Goal: Find specific fact: Find contact information

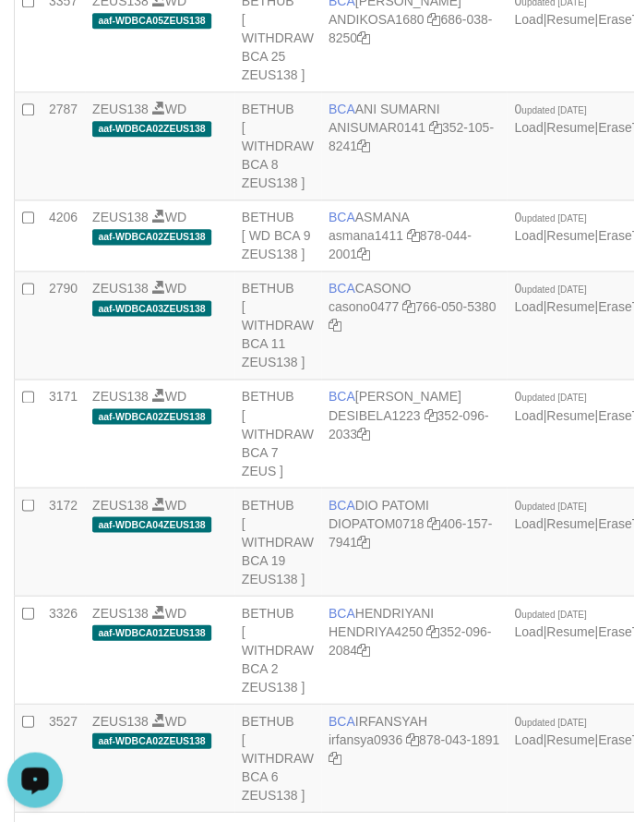
scroll to position [3665, 0]
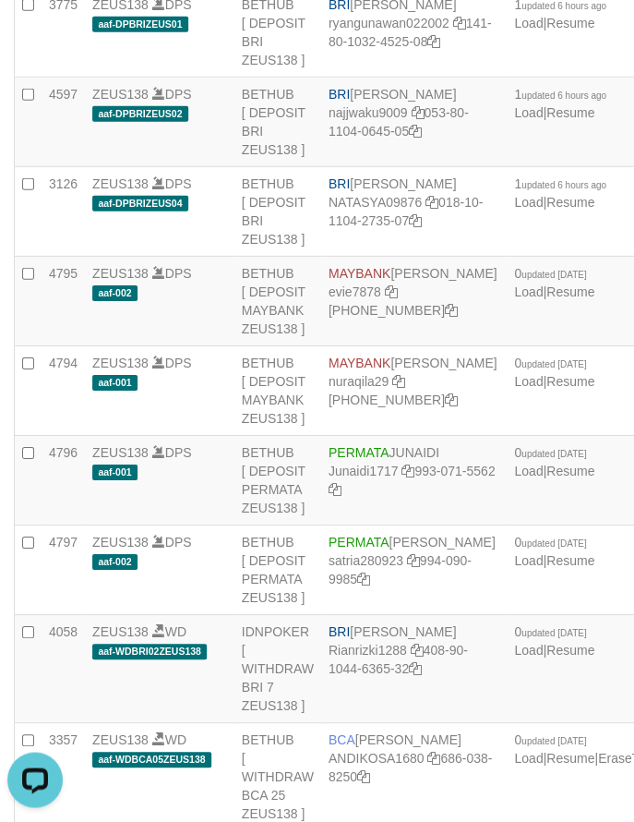
drag, startPoint x: 165, startPoint y: 349, endPoint x: 67, endPoint y: 318, distance: 102.8
drag, startPoint x: 500, startPoint y: 478, endPoint x: 450, endPoint y: 451, distance: 57.8
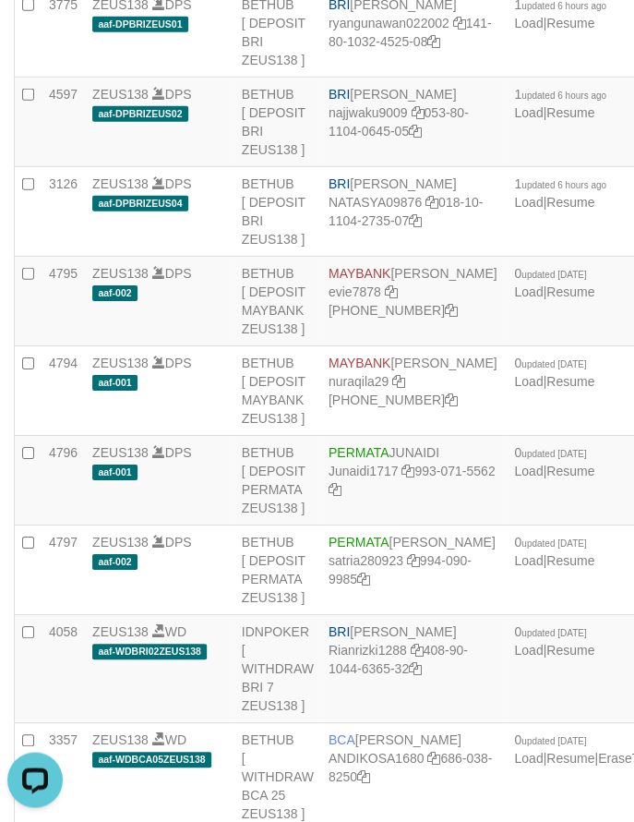
drag, startPoint x: 356, startPoint y: 286, endPoint x: 331, endPoint y: 334, distance: 54.5
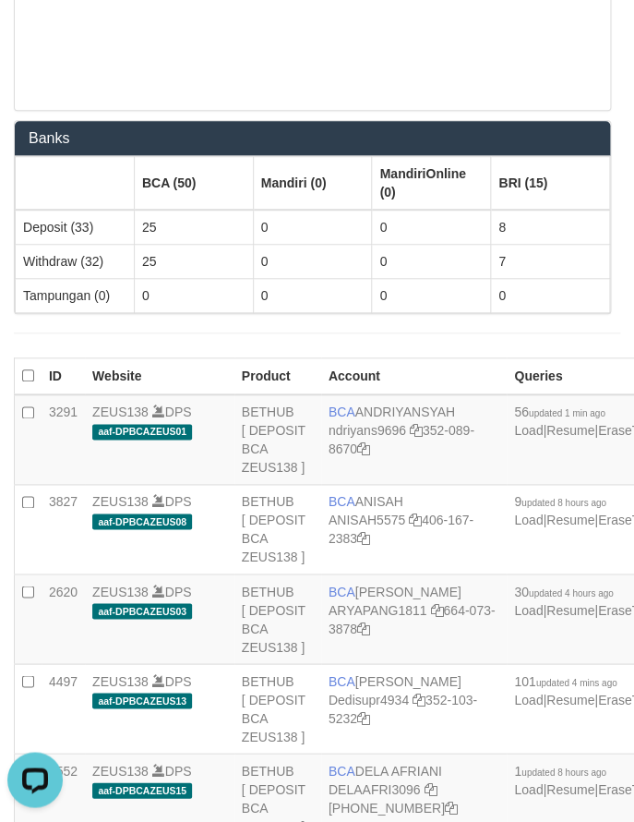
scroll to position [2587, 0]
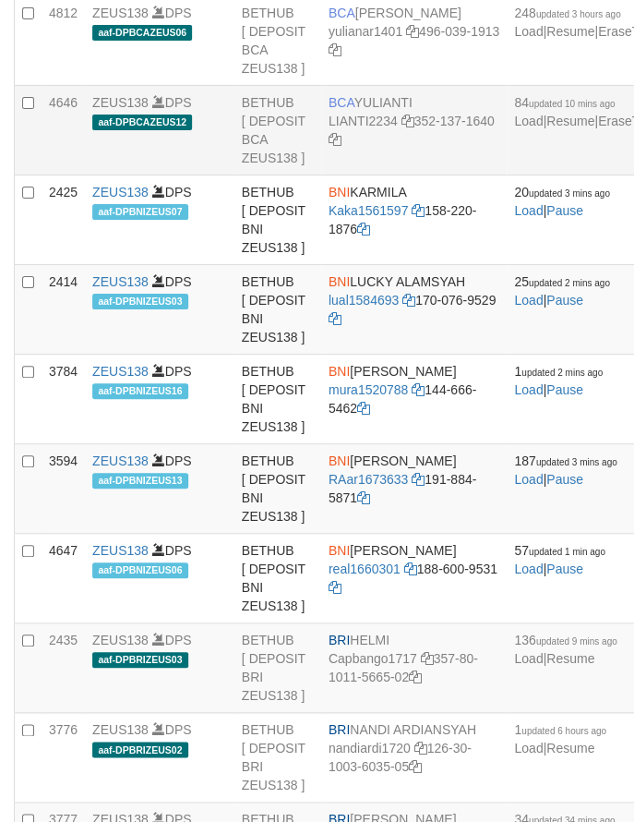
click at [333, 110] on span "BCA" at bounding box center [342, 102] width 26 height 15
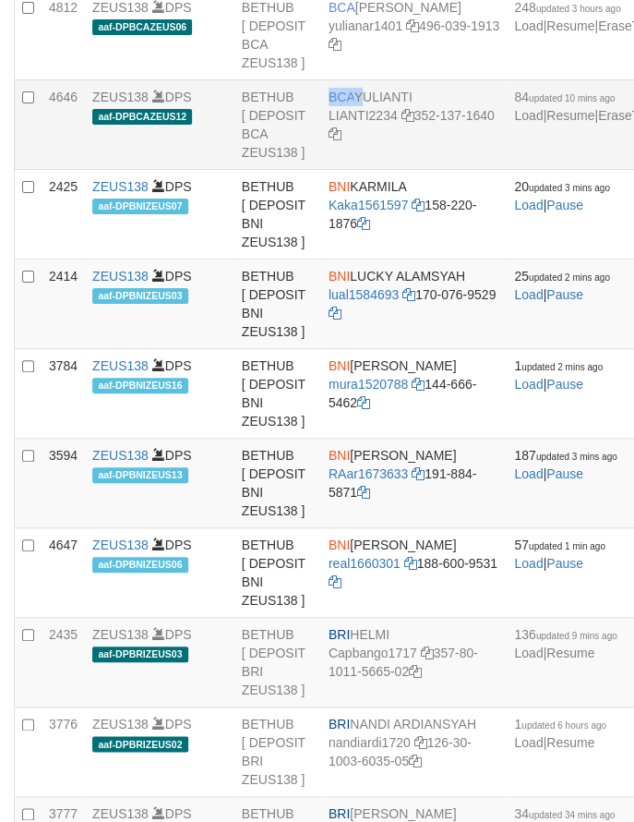
click at [333, 104] on span "BCA" at bounding box center [342, 97] width 26 height 15
click at [331, 104] on span "BCA" at bounding box center [342, 97] width 26 height 15
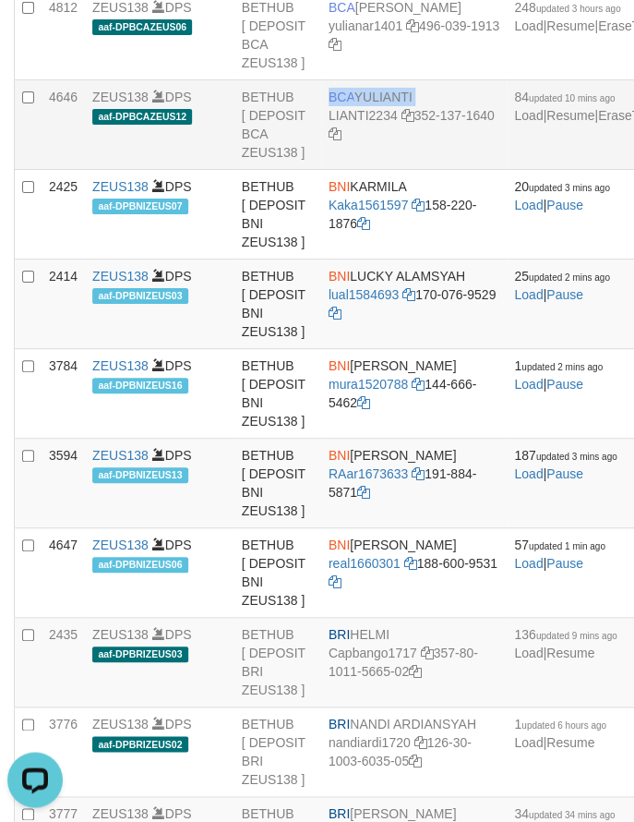
click at [347, 104] on span "BCA" at bounding box center [342, 97] width 26 height 15
click at [352, 104] on span "BCA" at bounding box center [342, 97] width 26 height 15
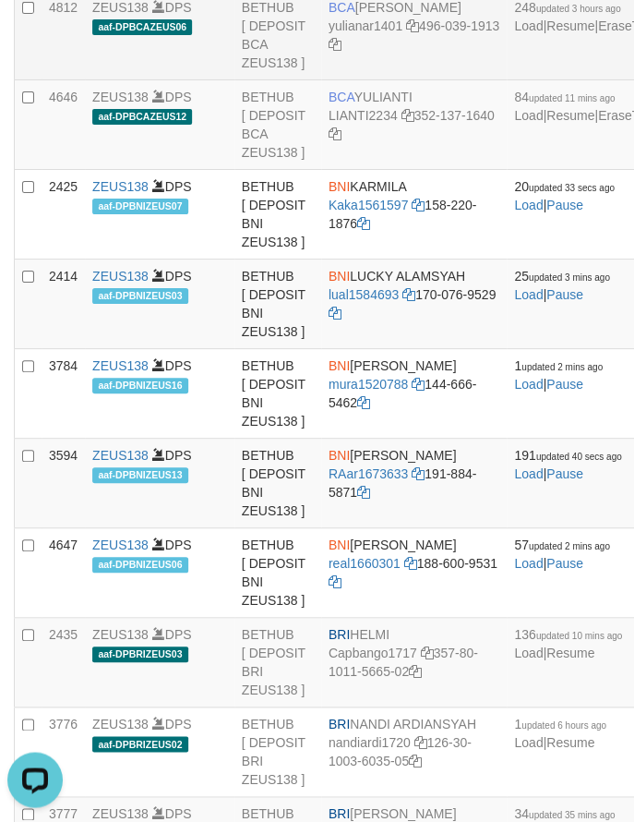
click at [376, 80] on td "BCA YULIANA RISKI ASTUTI yulianar1401 496-039-1913" at bounding box center [414, 36] width 186 height 90
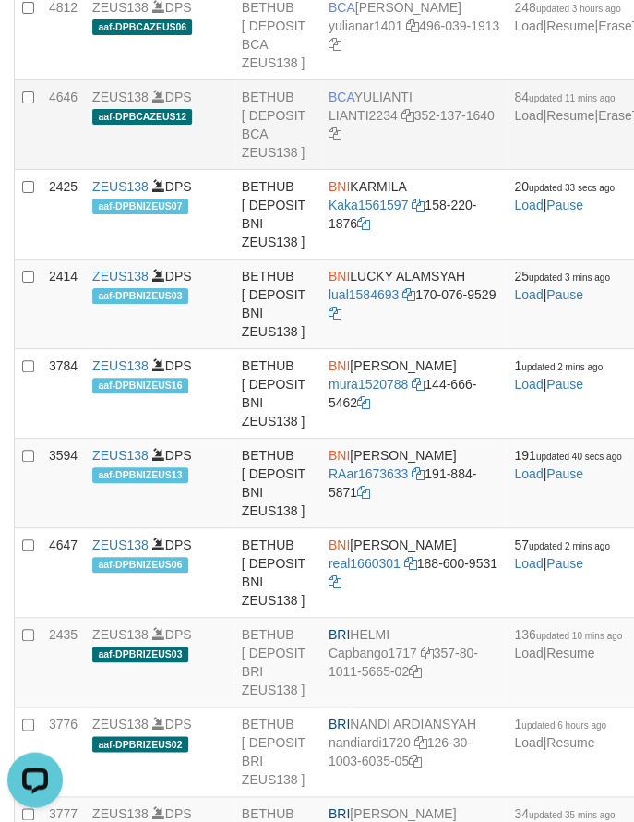
click at [367, 170] on td "BCA YULIANTI LIANTI2234 352-137-1640" at bounding box center [414, 125] width 186 height 90
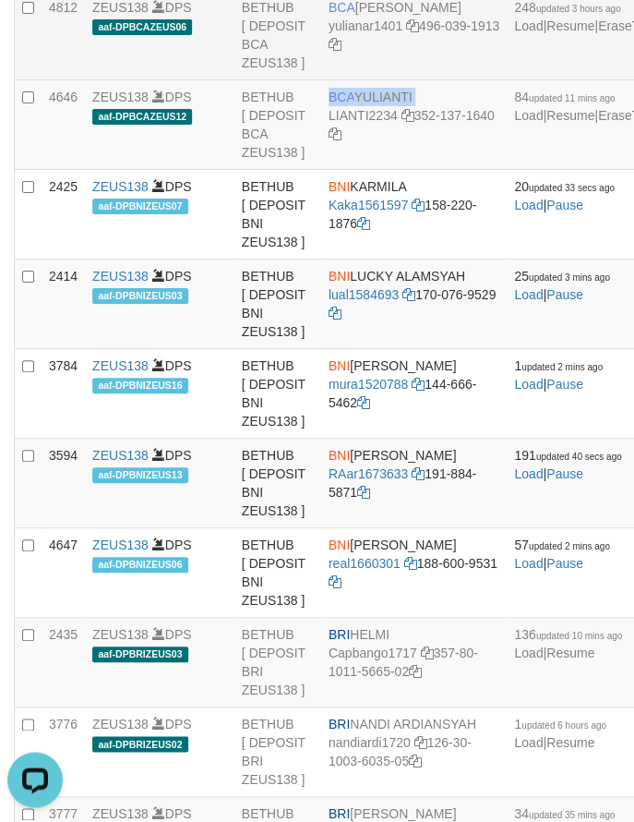
copy td "BCA YULIANTI"
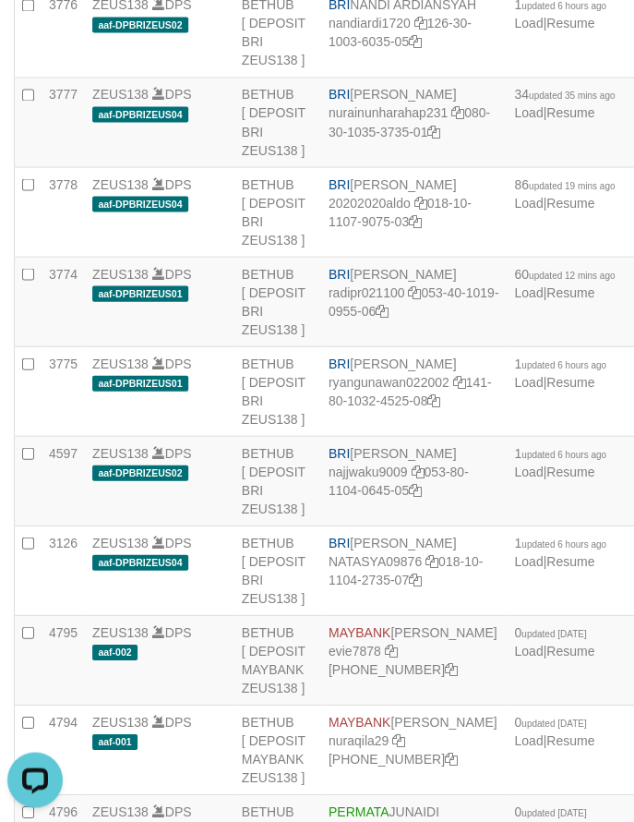
scroll to position [4204, 0]
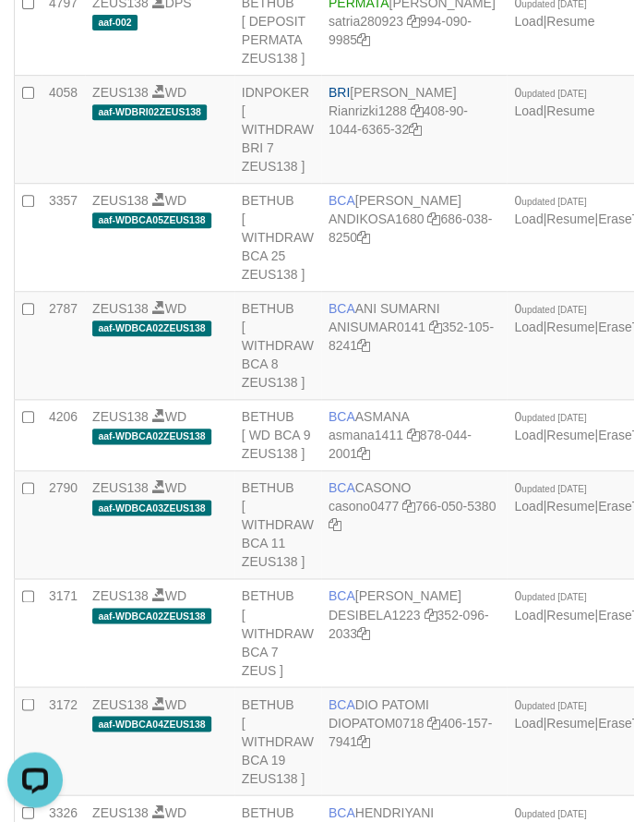
drag, startPoint x: 629, startPoint y: 479, endPoint x: 282, endPoint y: 428, distance: 351.0
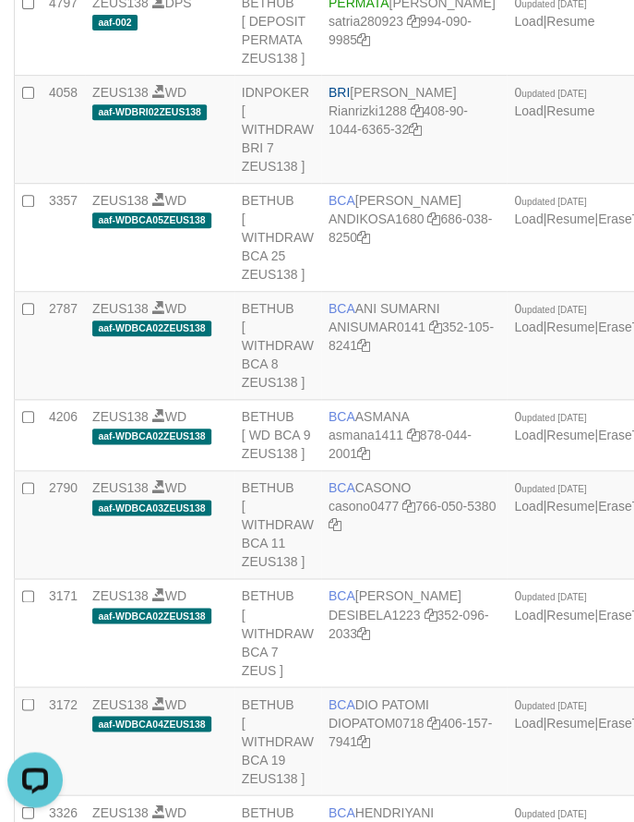
copy td "MAYBANK GIGIH PRASETYO"
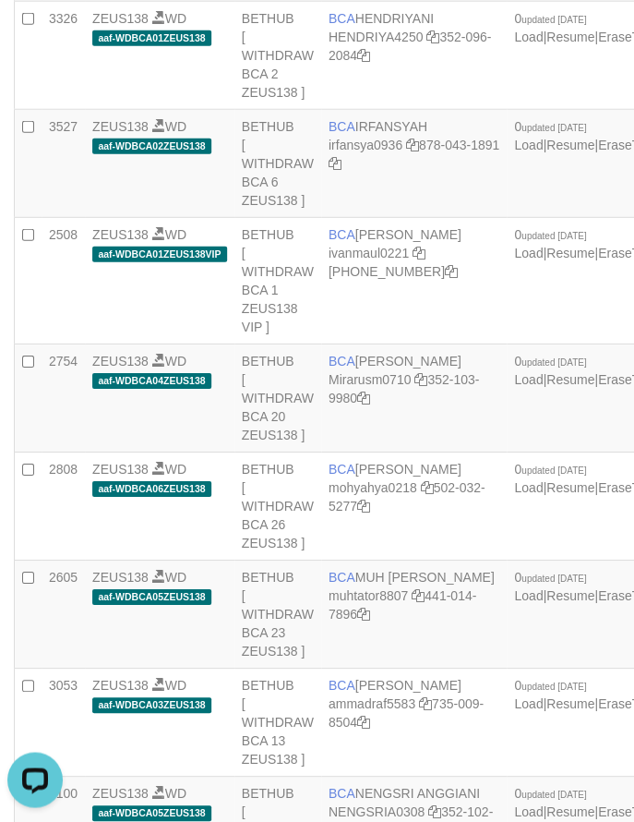
scroll to position [123, 0]
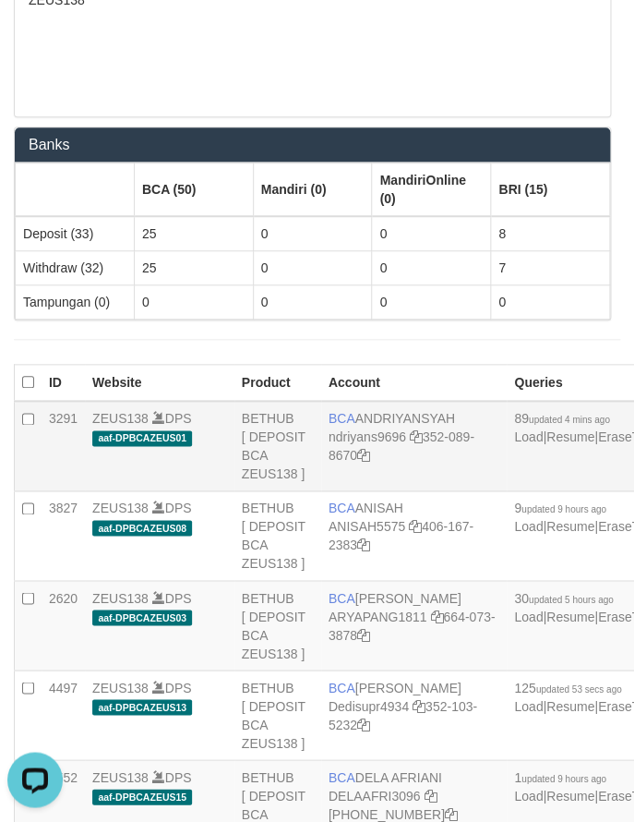
click at [354, 406] on td "BCA ANDRIYANSYAH ndriyans9696 352-089-8670" at bounding box center [414, 446] width 186 height 90
copy td "BCA ANDRIYANSYAH"
click at [281, 365] on th "Product" at bounding box center [278, 383] width 87 height 36
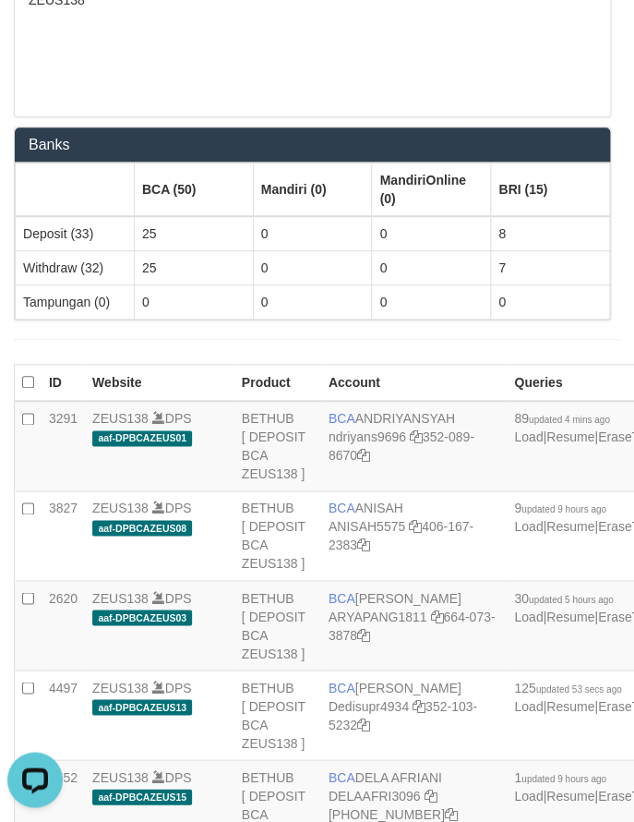
scroll to position [2480, 0]
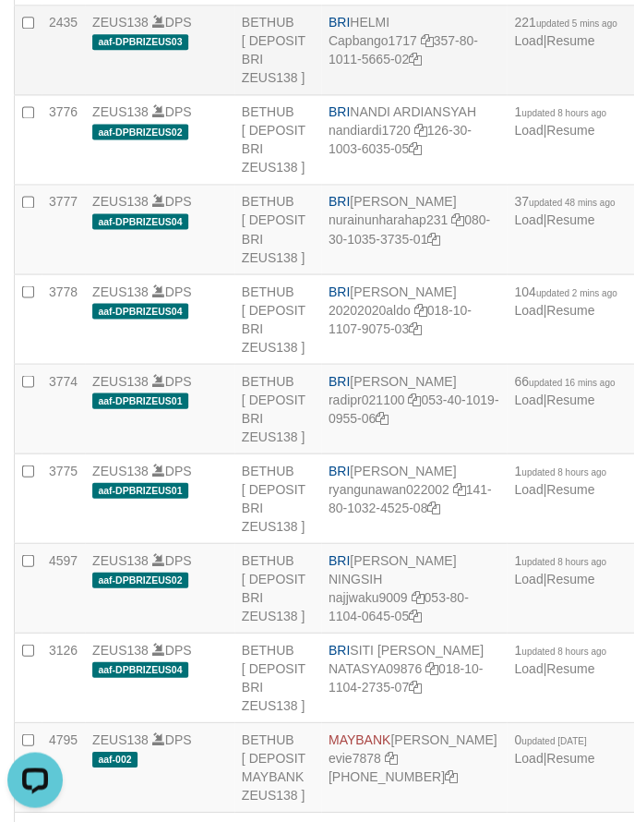
scroll to position [3881, 0]
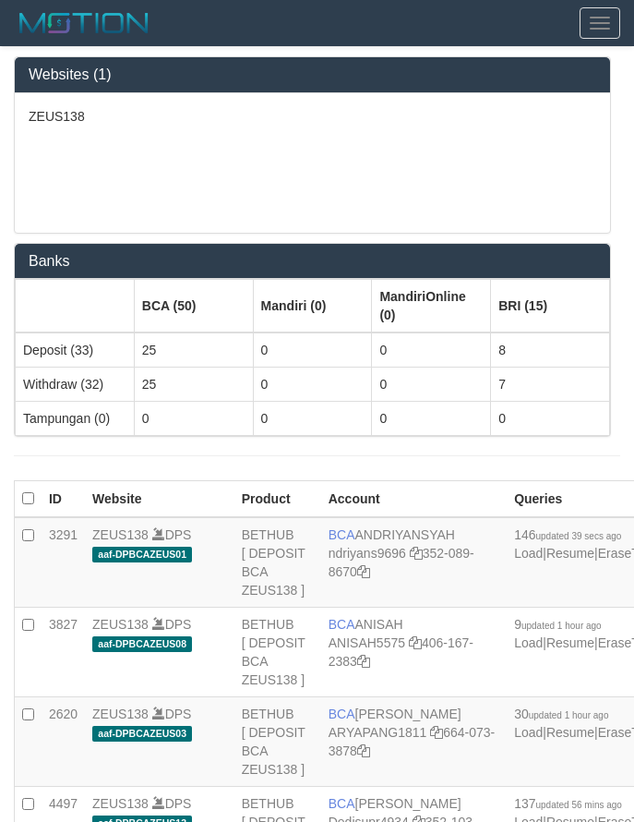
scroll to position [3876, 0]
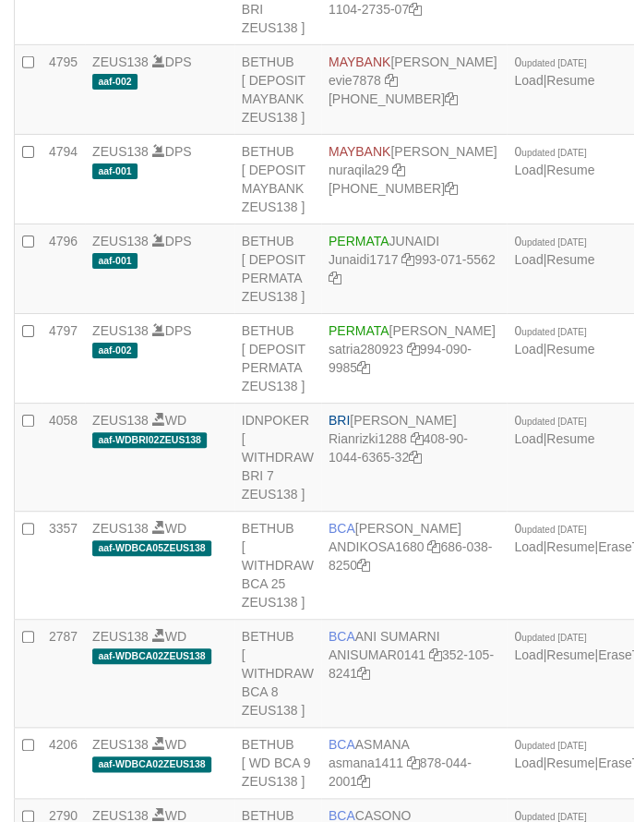
click at [377, 45] on td "BRI SITI NURLITA SAPITRI NATASYA09876 018-10-1104-2735-07" at bounding box center [414, 1] width 186 height 90
copy td "BRI SITI NURLITA SAPITRI"
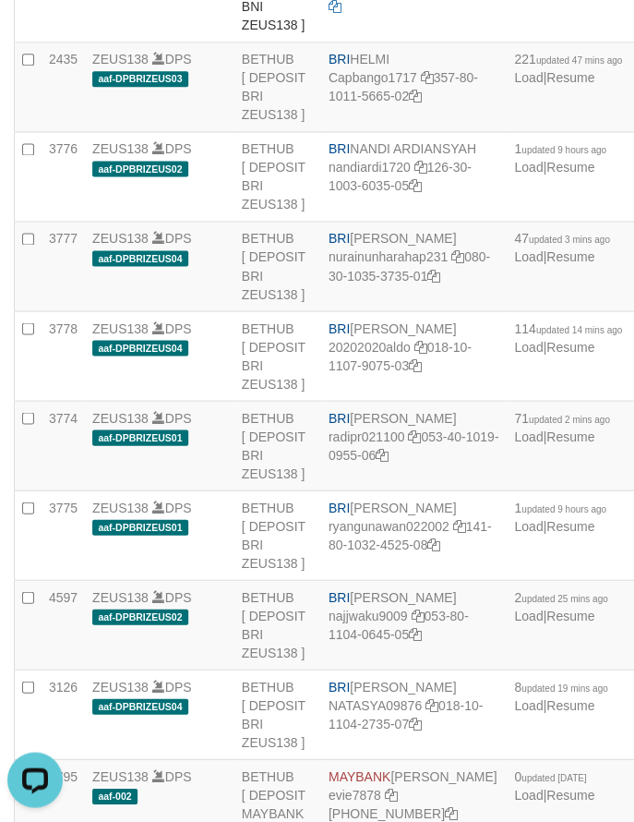
scroll to position [3665, 0]
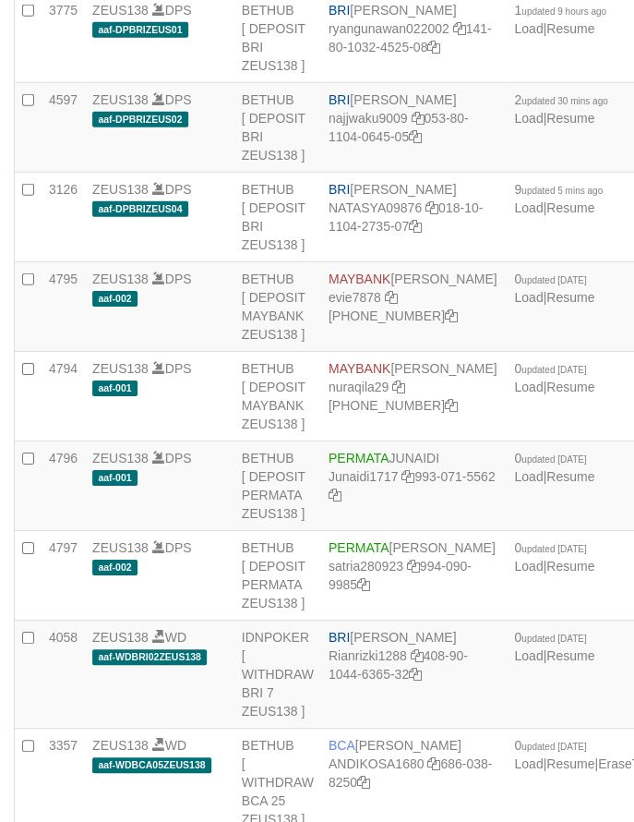
copy td "[PERSON_NAME]"
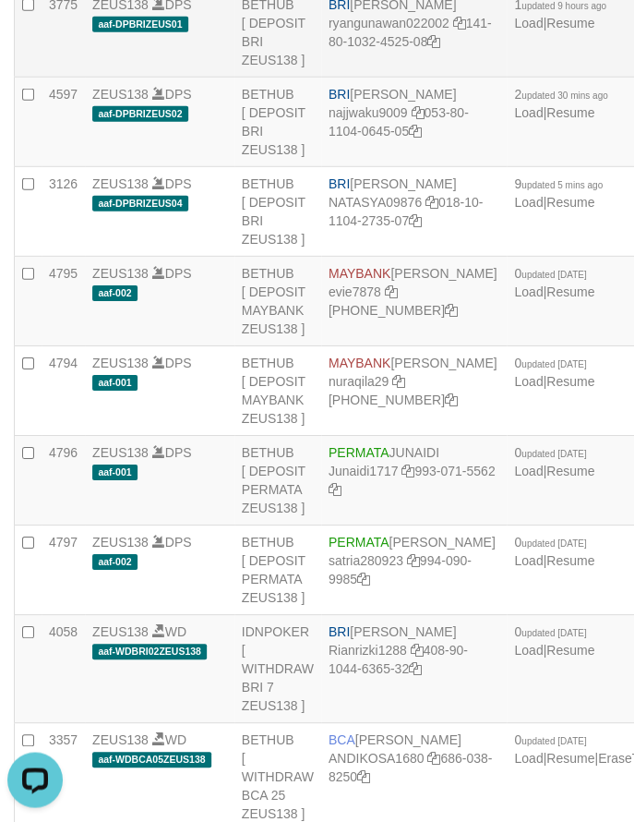
click at [254, 78] on td "BETHUB [ DEPOSIT BRI ZEUS138 ]" at bounding box center [278, 33] width 87 height 90
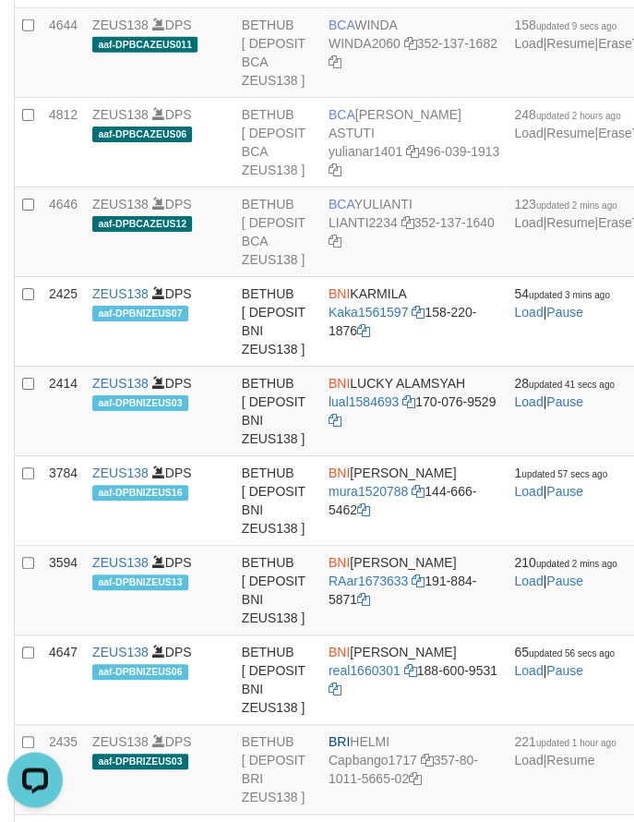
scroll to position [2475, 0]
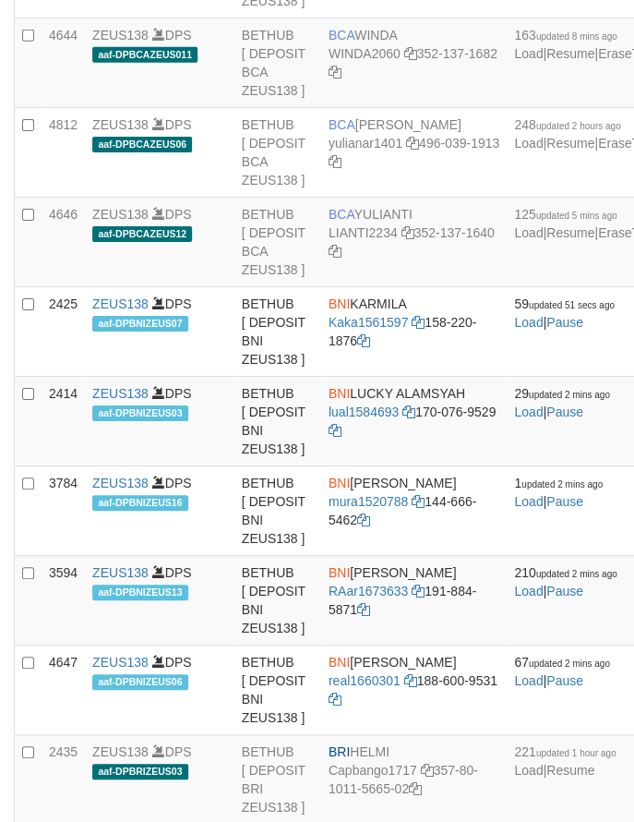
click at [382, 108] on td "BCA WINDA WINDA2060 352-137-1682" at bounding box center [414, 63] width 186 height 90
copy td "BCA WINDA"
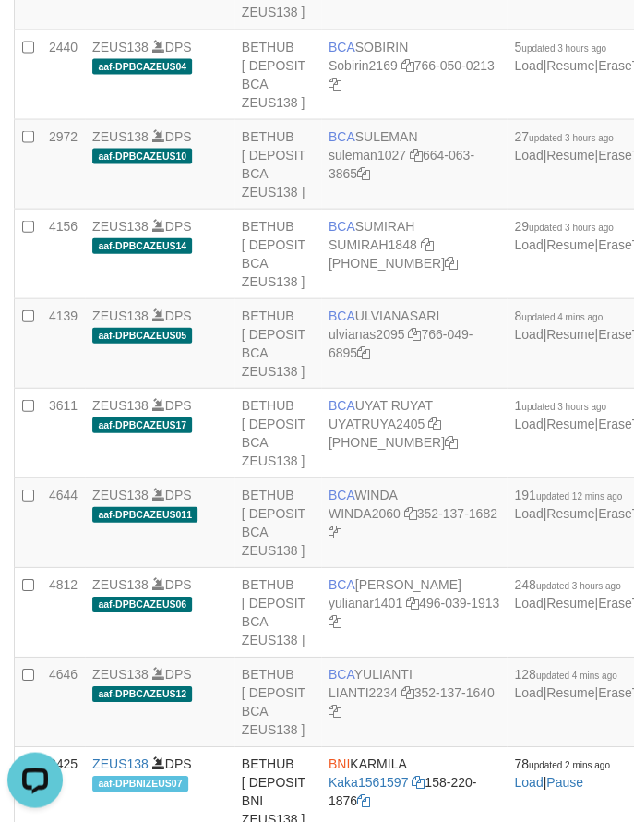
scroll to position [3557, 0]
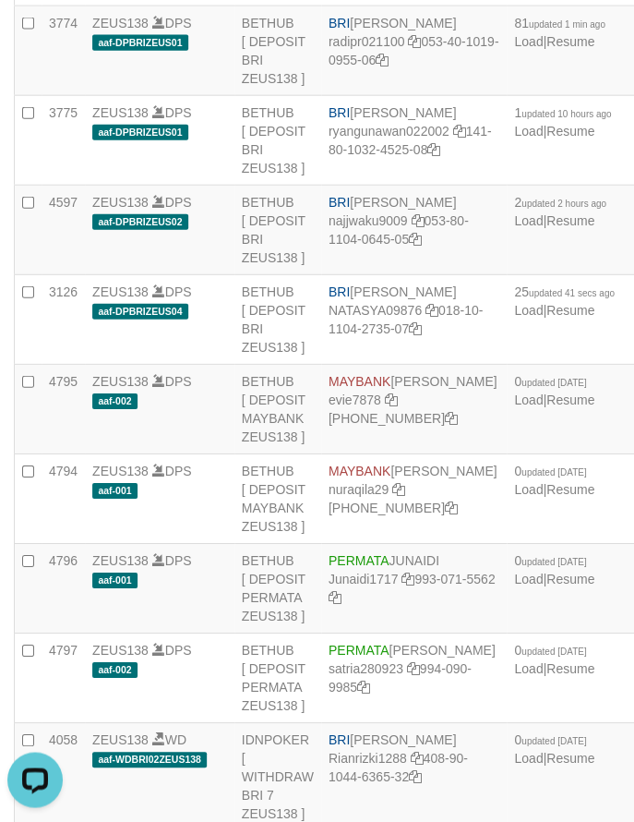
scroll to position [2264, 0]
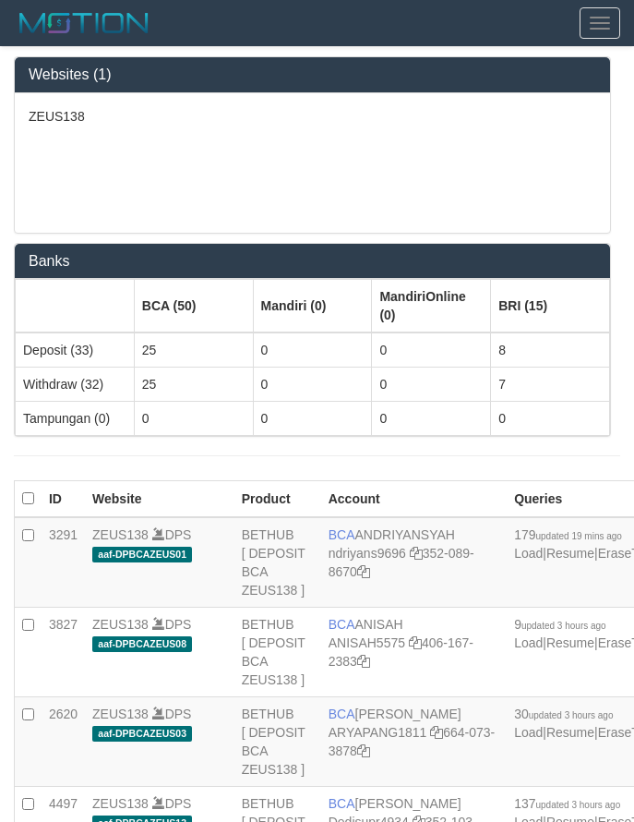
scroll to position [2259, 0]
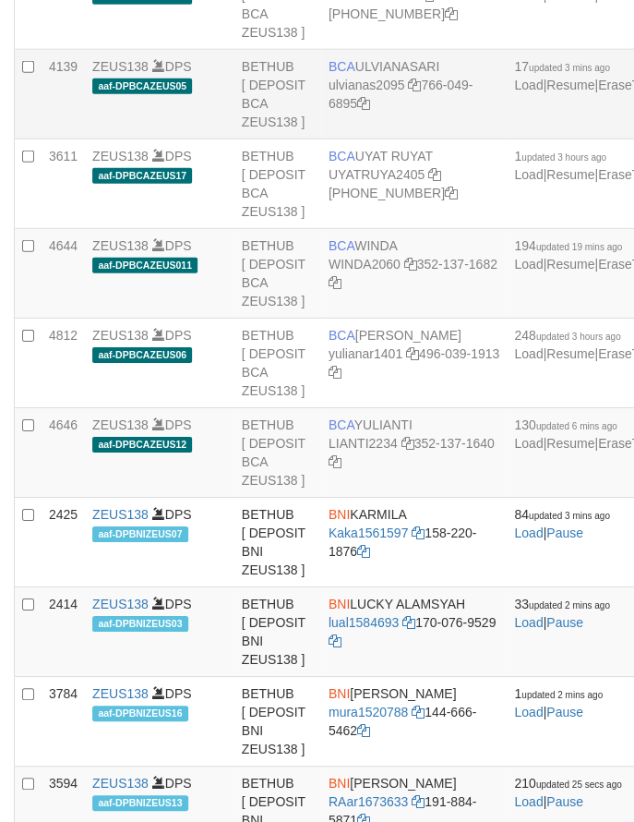
click at [346, 74] on span "BCA" at bounding box center [342, 66] width 27 height 15
copy td "BCA ULVIANASARI"
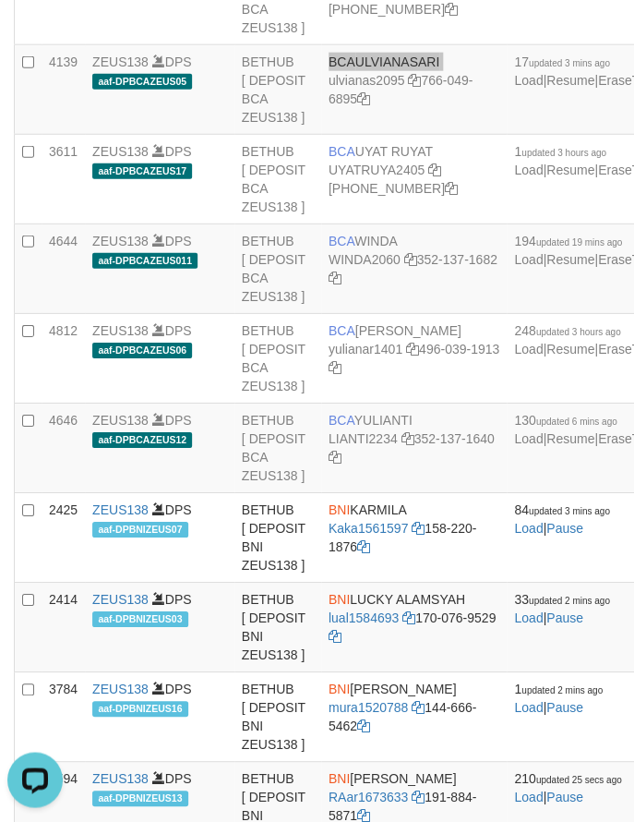
scroll to position [0, 0]
click at [218, 135] on td "ZEUS138 DPS aaf-DPBCAZEUS05" at bounding box center [160, 90] width 150 height 90
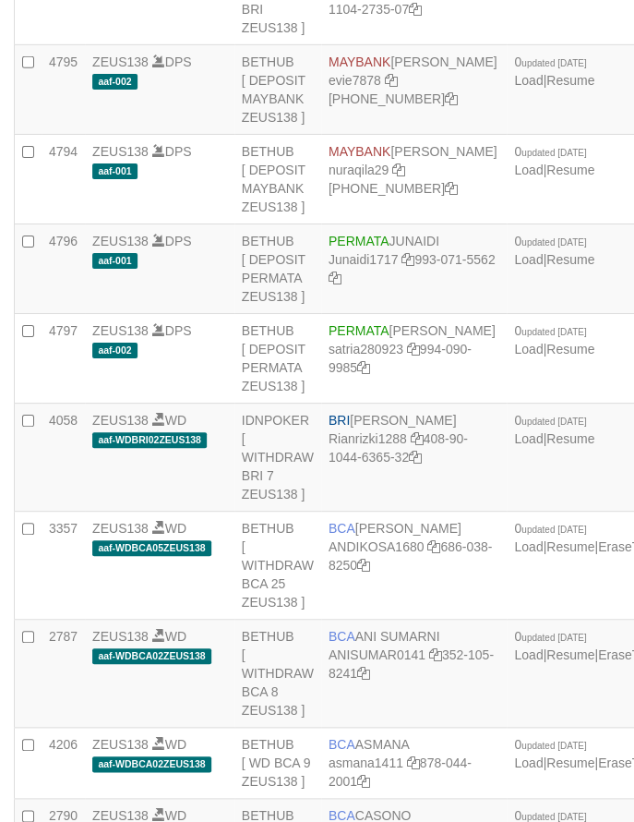
scroll to position [3881, 0]
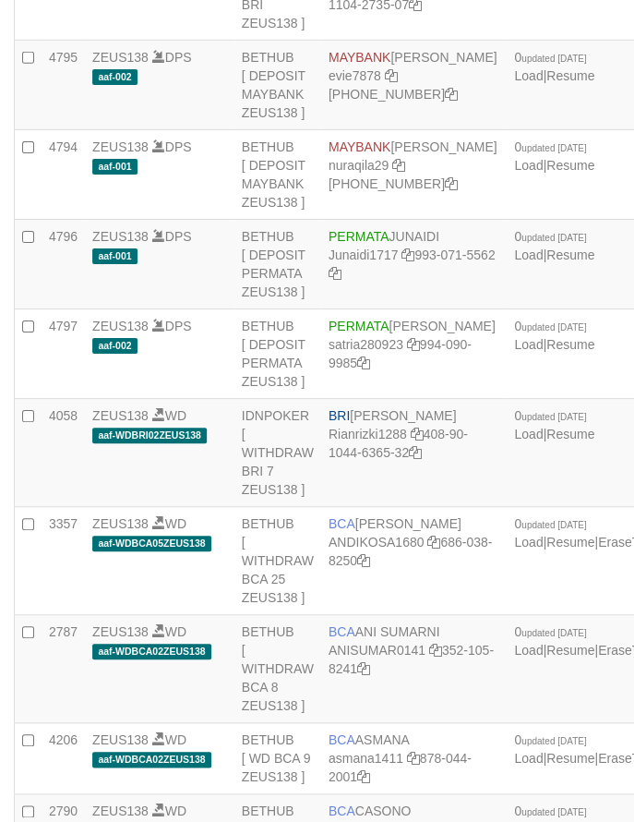
copy td "BRI [PERSON_NAME]"
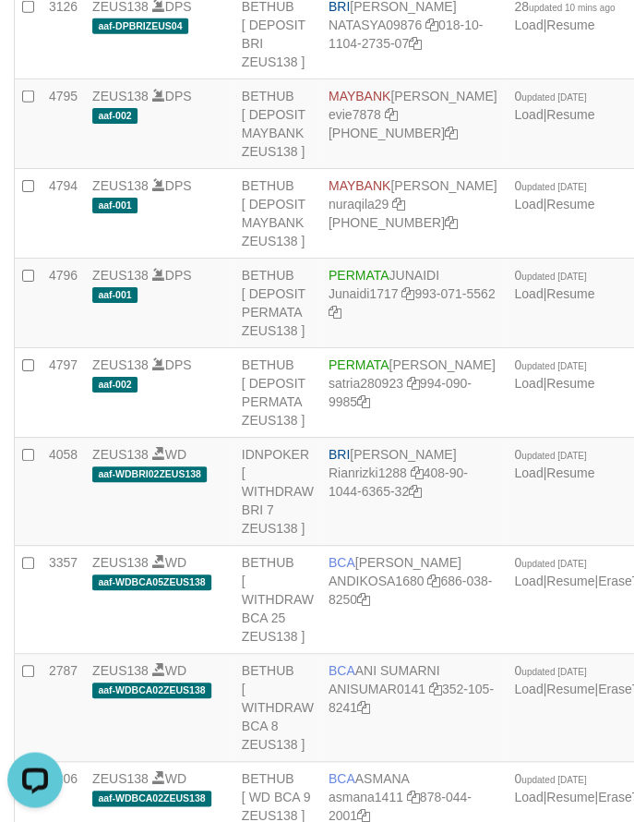
scroll to position [1185, 0]
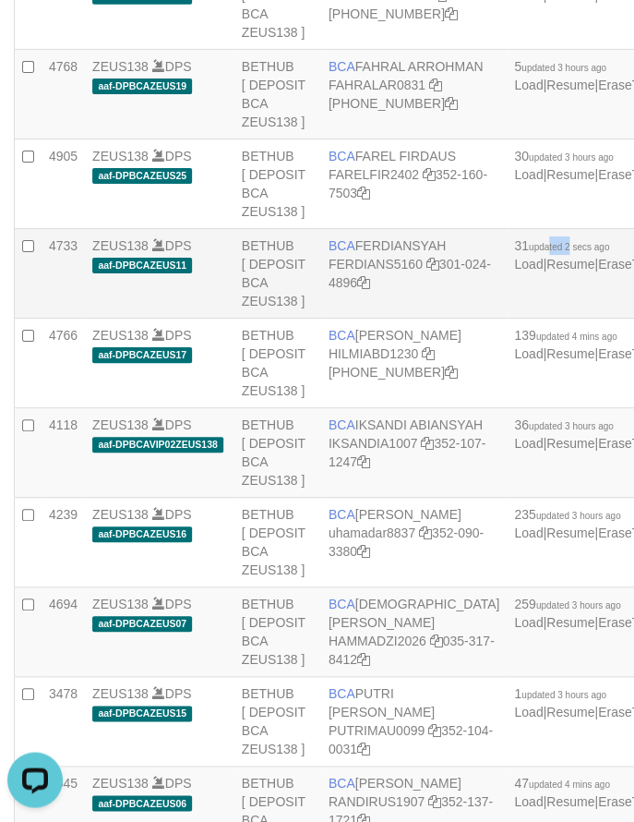
click at [529, 252] on span "updated 2 secs ago" at bounding box center [569, 247] width 80 height 10
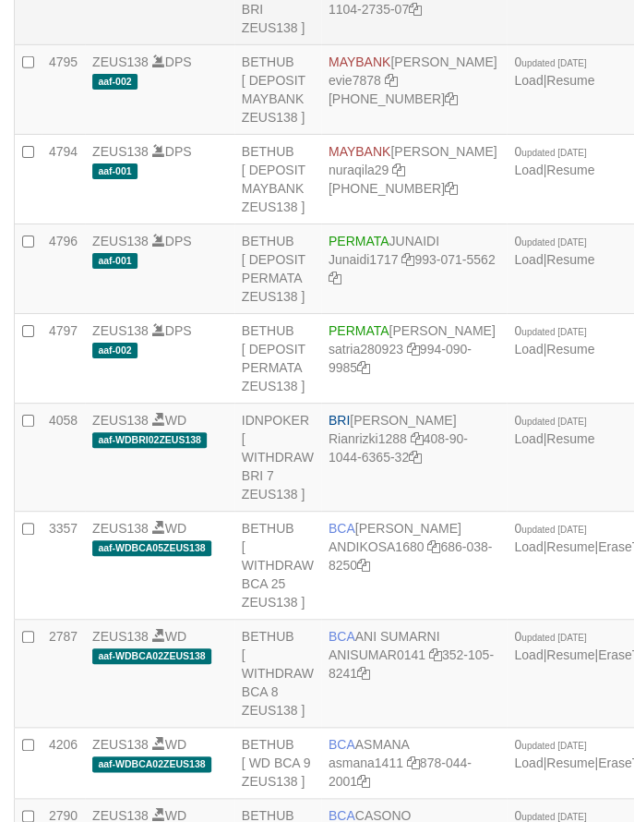
click at [367, 45] on td "BRI [PERSON_NAME] NATASYA09876 018-10-1104-2735-07" at bounding box center [414, 1] width 186 height 90
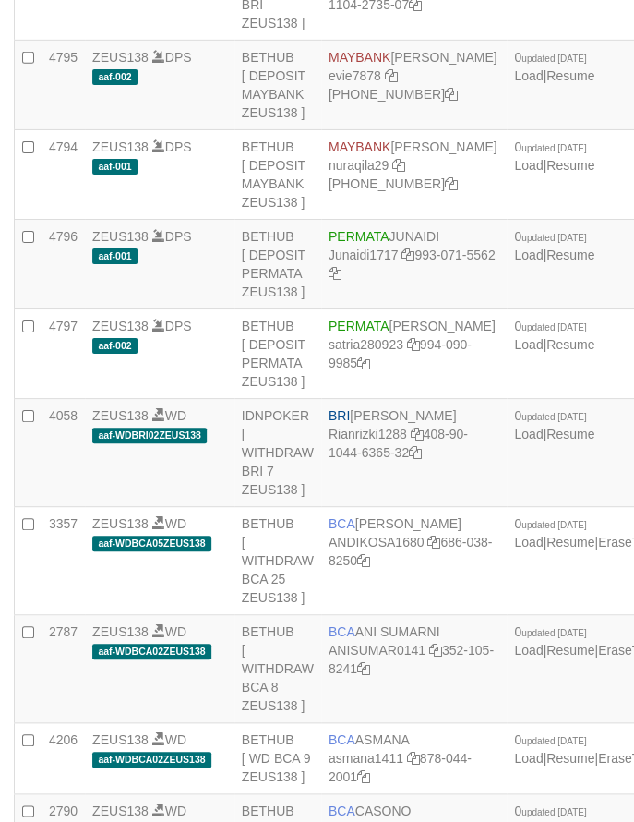
copy td "BRI SITI [PERSON_NAME]"
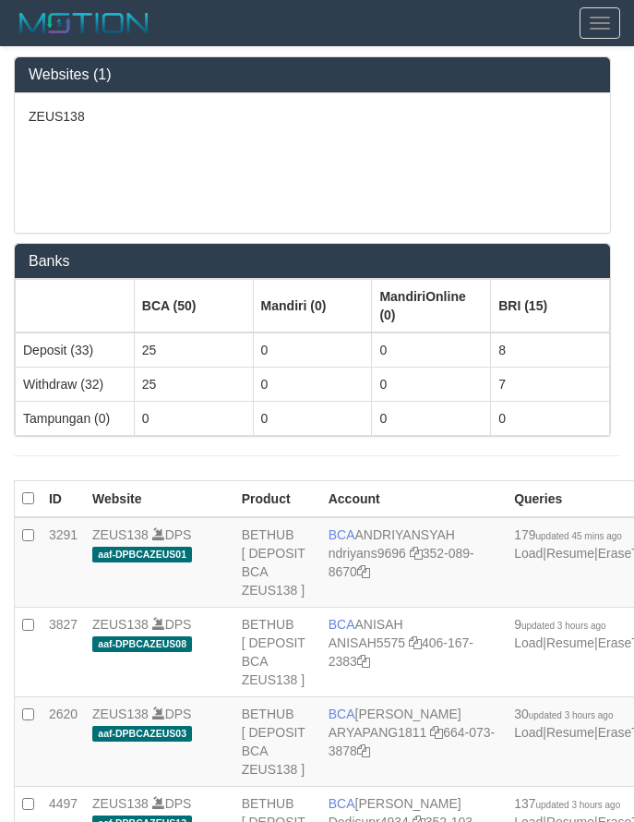
scroll to position [3876, 0]
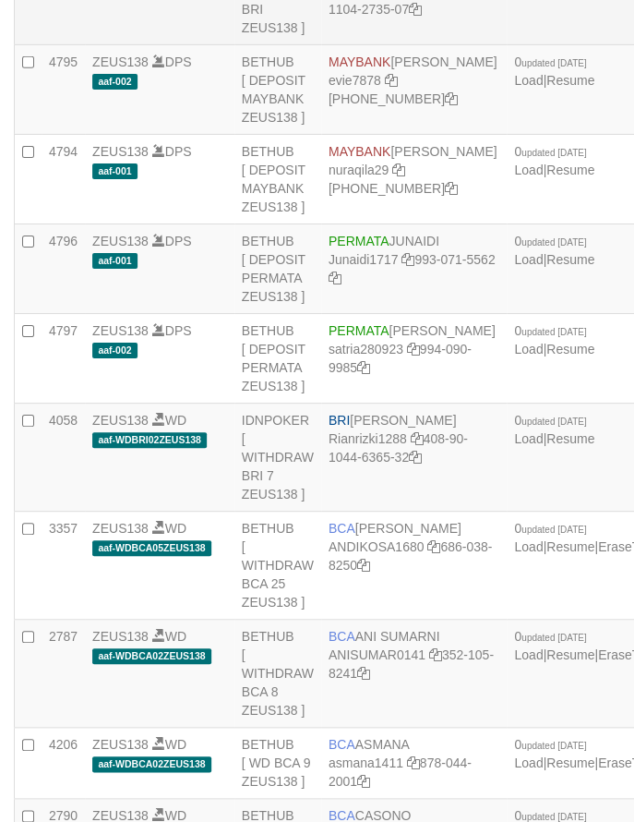
click at [385, 45] on td "BRI SITI NURLITA SAPITRI NATASYA09876 018-10-1104-2735-07" at bounding box center [414, 1] width 186 height 90
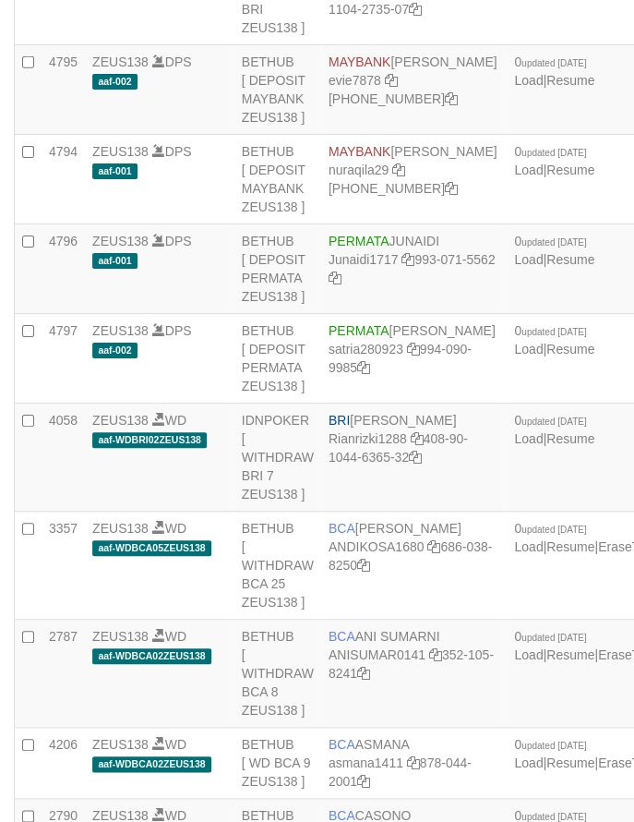
copy td "BRI SITI NURLITA SAPITRI"
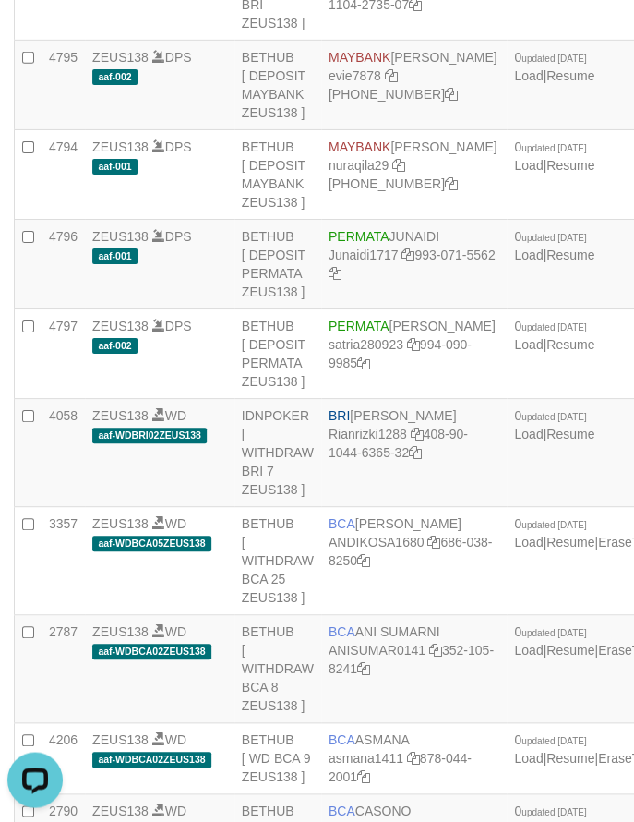
scroll to position [0, 0]
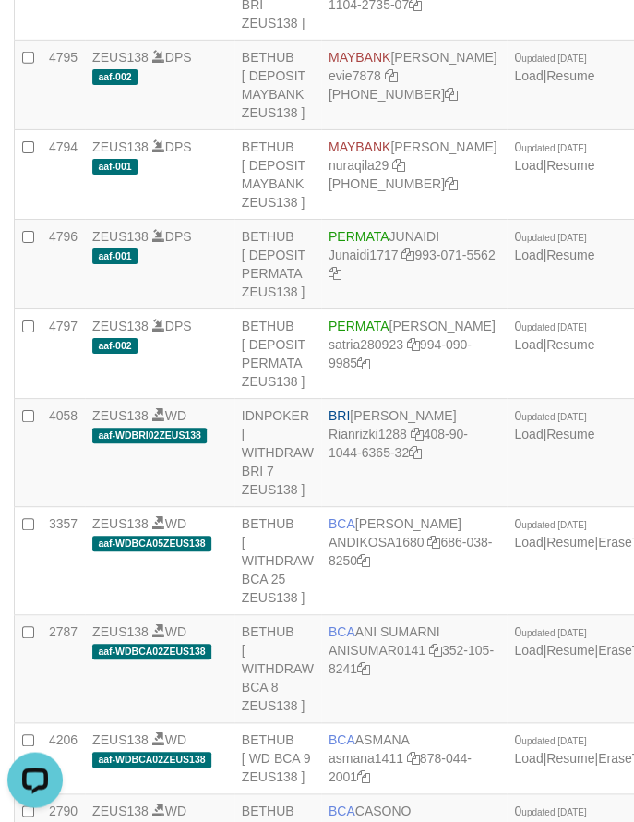
copy td "BRI REYNALDI ADI PRATAMA"
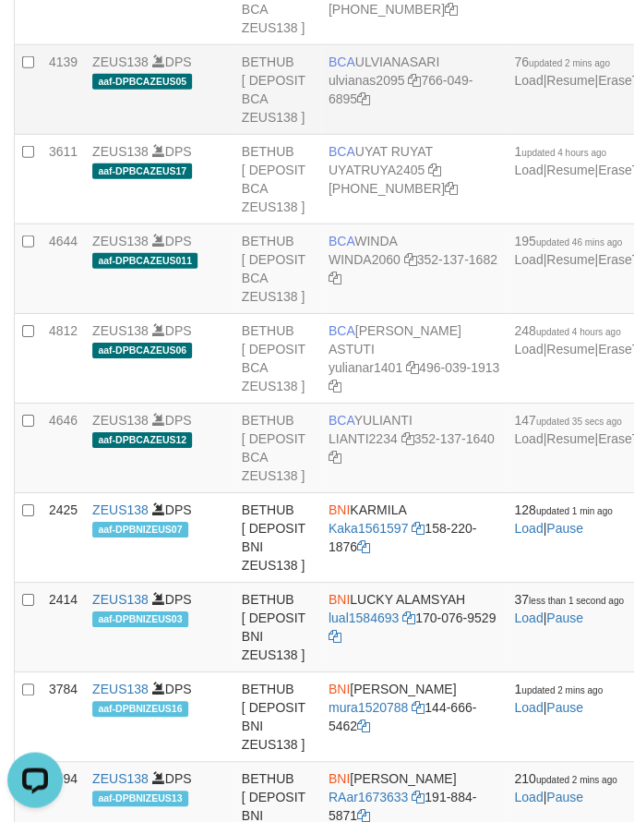
click at [395, 135] on td "BCA [GEOGRAPHIC_DATA] ulvianas2095 766-049-6895" at bounding box center [414, 90] width 186 height 90
click at [395, 135] on td "BCA ULVIANASARI ulvianas2095 766-049-6895" at bounding box center [414, 90] width 186 height 90
copy td "BCA ULVIANASARI"
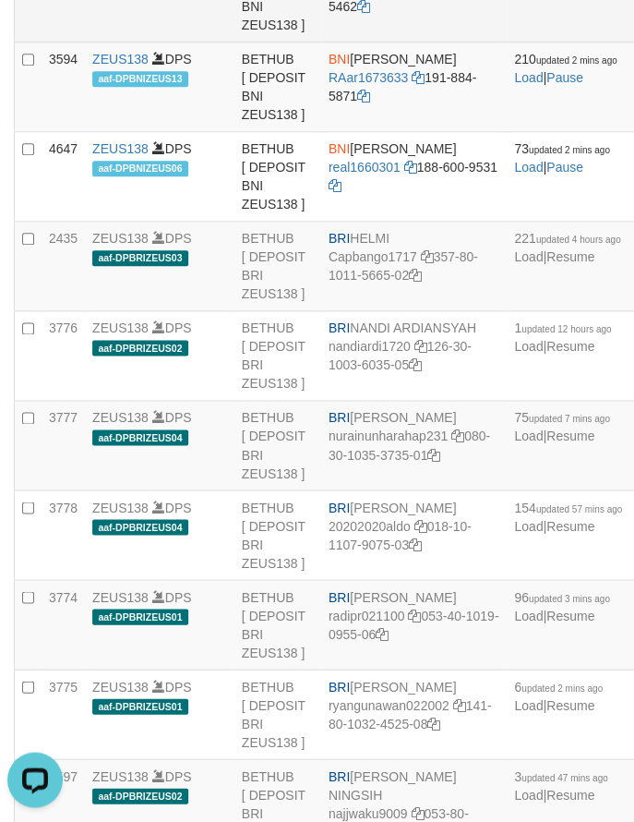
scroll to position [1293, 0]
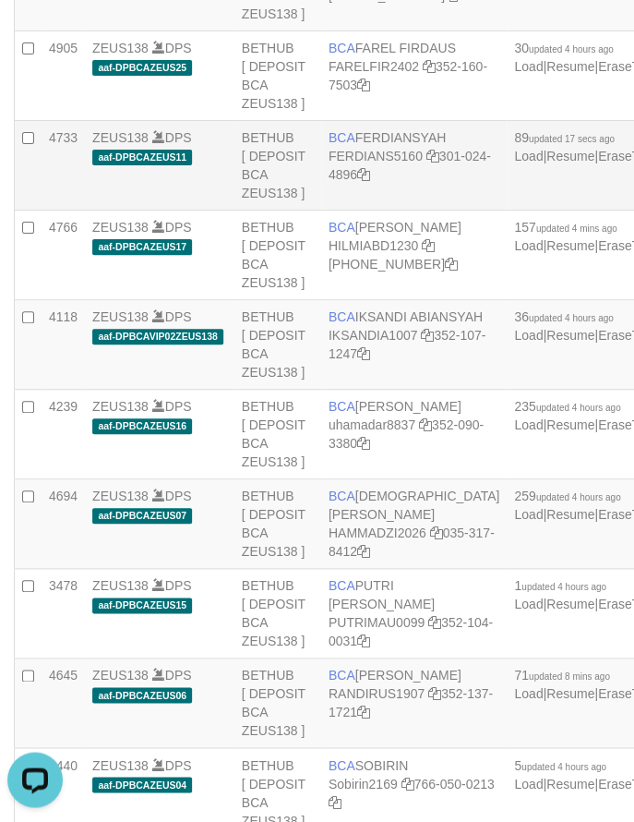
click at [402, 211] on td "BCA FERDIANSYAH FERDIANS5160 301-024-4896" at bounding box center [414, 166] width 186 height 90
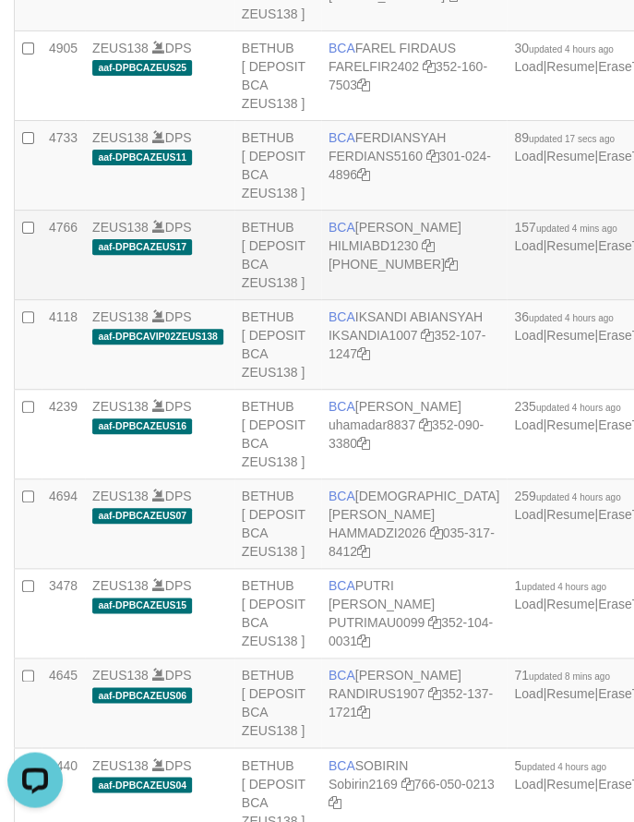
click at [376, 300] on td "BCA [PERSON_NAME] HILMIABD1230 [PHONE_NUMBER]" at bounding box center [414, 256] width 186 height 90
copy td "BCA [PERSON_NAME]"
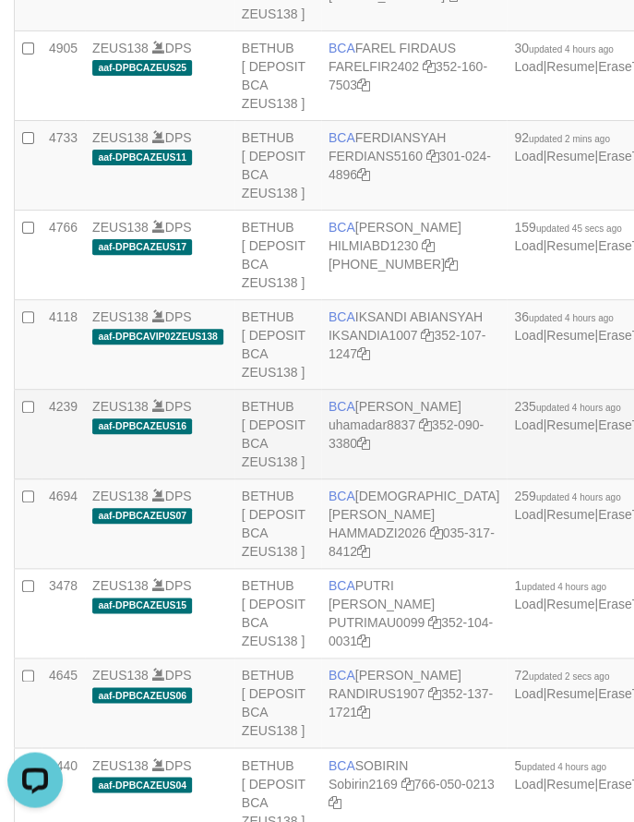
click at [241, 479] on td "BETHUB [ DEPOSIT BCA ZEUS138 ]" at bounding box center [278, 435] width 87 height 90
